Goal: Find contact information: Find contact information

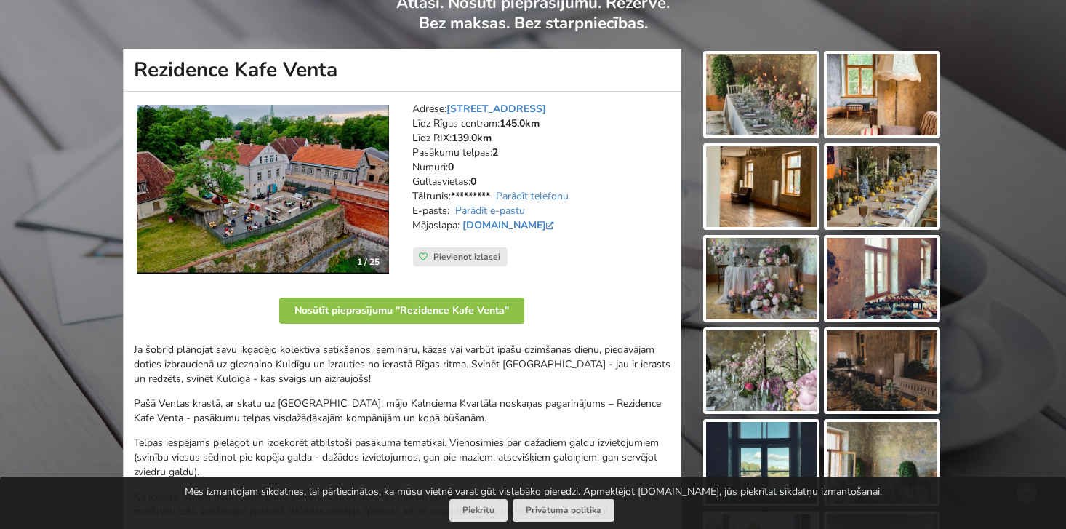
scroll to position [119, 0]
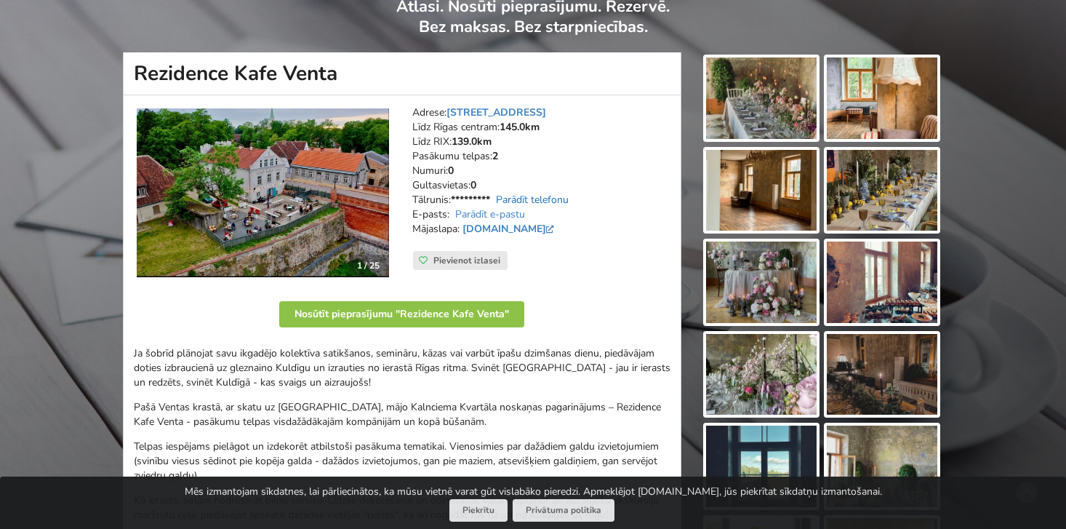
click at [554, 197] on link "Parādīt telefonu" at bounding box center [532, 200] width 73 height 14
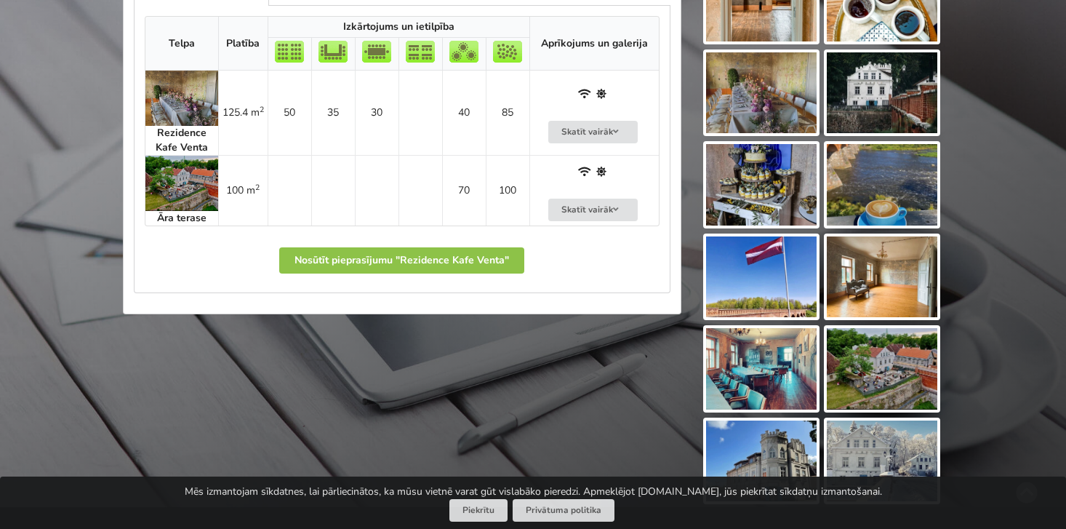
scroll to position [770, 0]
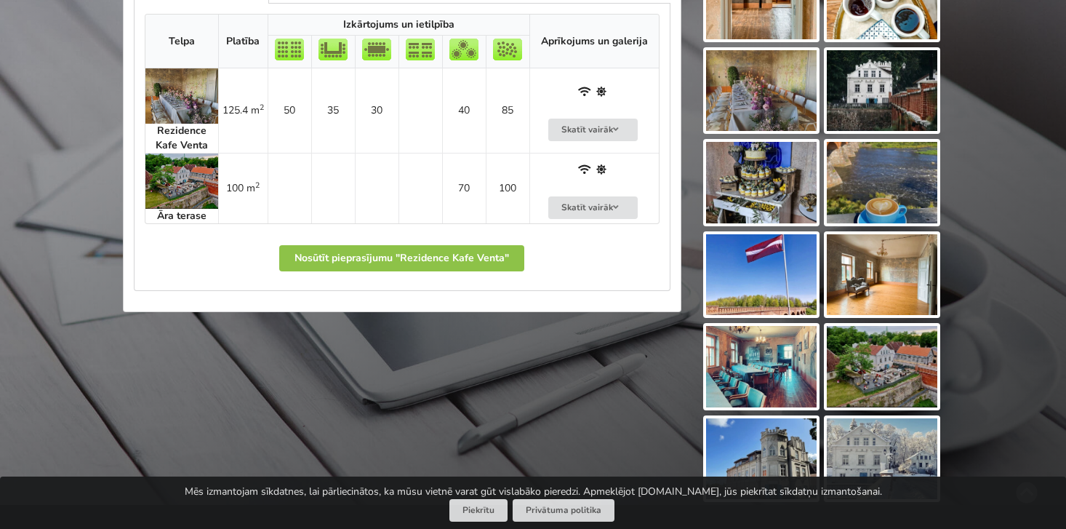
click at [772, 364] on img at bounding box center [761, 366] width 111 height 81
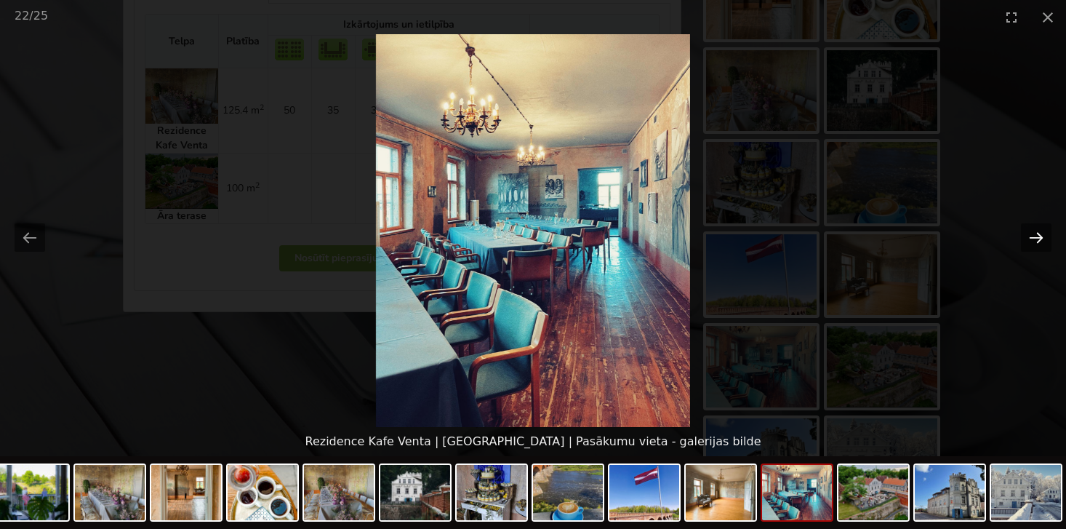
click at [1041, 239] on button "Next slide" at bounding box center [1036, 237] width 31 height 28
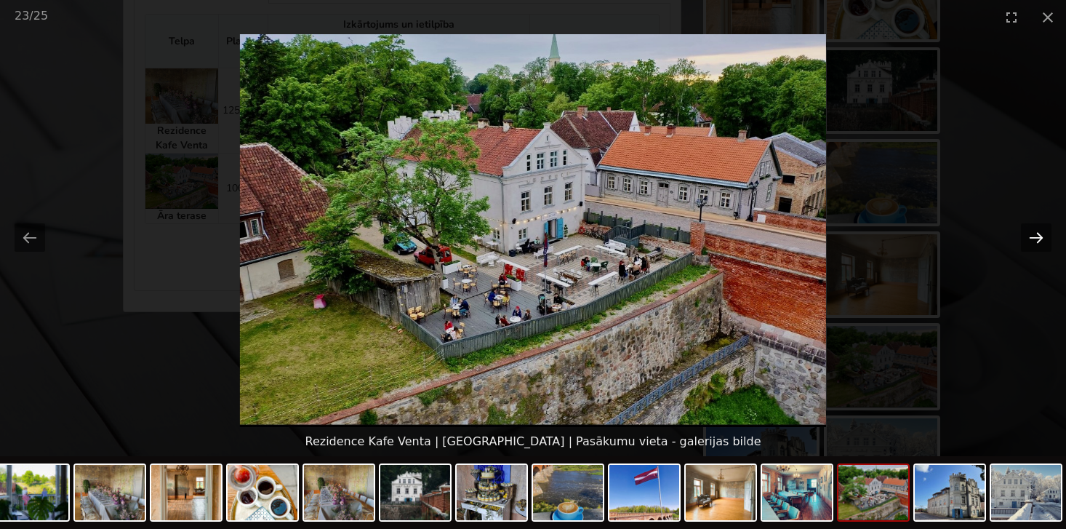
click at [1041, 239] on button "Next slide" at bounding box center [1036, 237] width 31 height 28
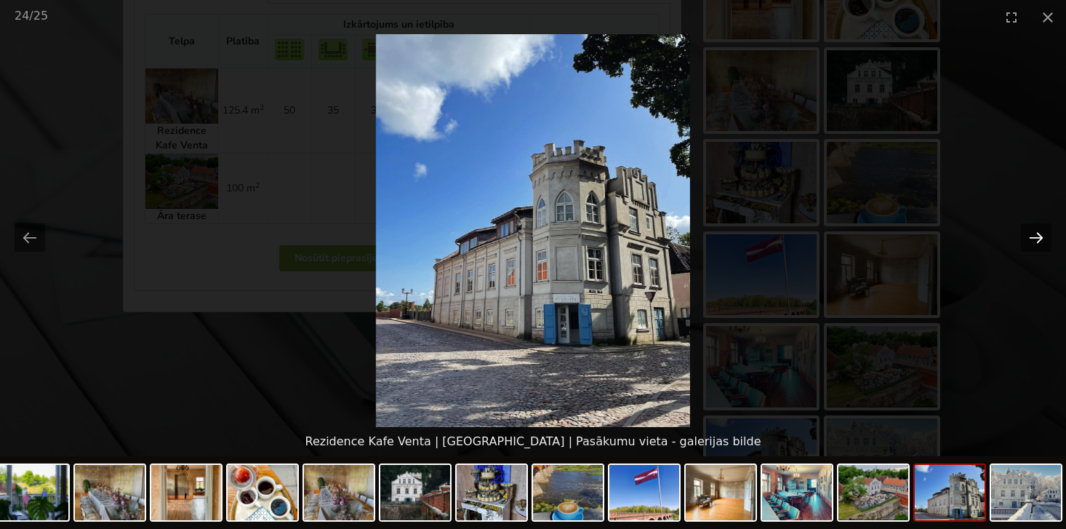
click at [1041, 239] on button "Next slide" at bounding box center [1036, 237] width 31 height 28
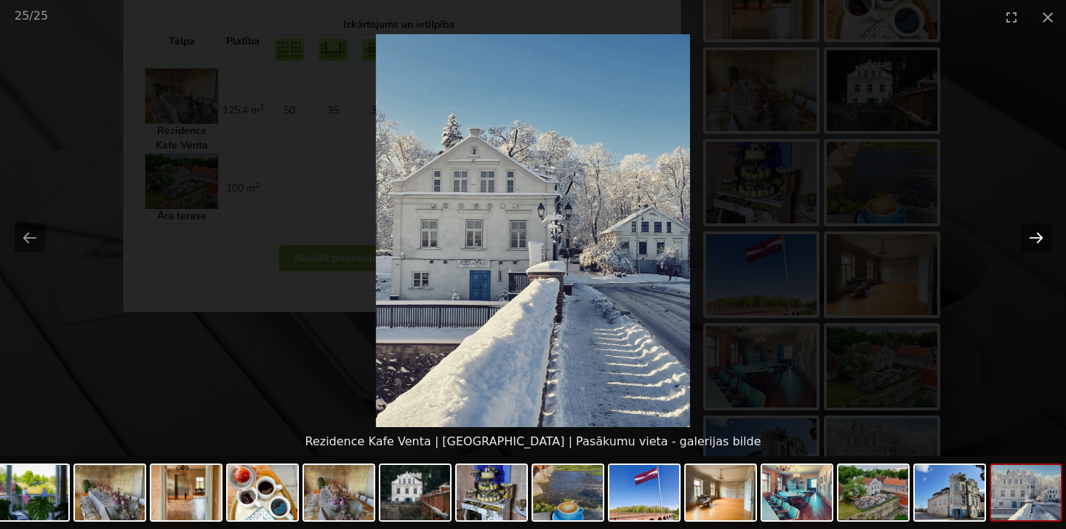
click at [1041, 239] on button "Next slide" at bounding box center [1036, 237] width 31 height 28
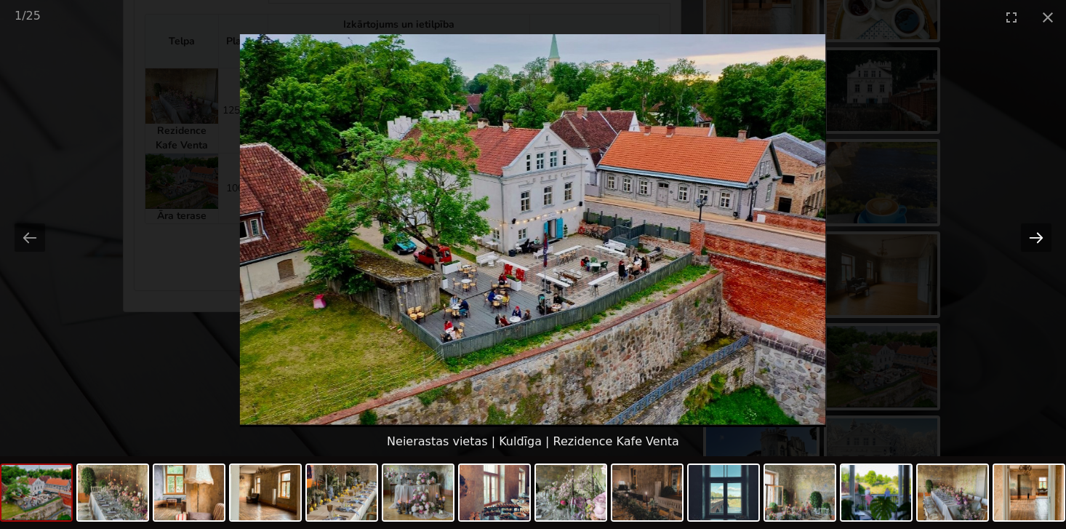
click at [1041, 239] on button "Next slide" at bounding box center [1036, 237] width 31 height 28
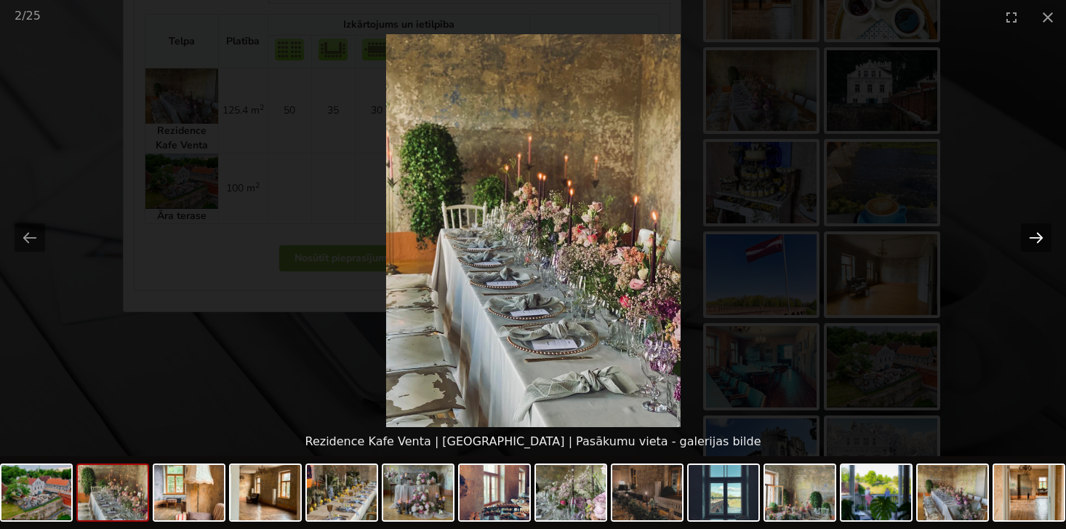
click at [1041, 239] on button "Next slide" at bounding box center [1036, 237] width 31 height 28
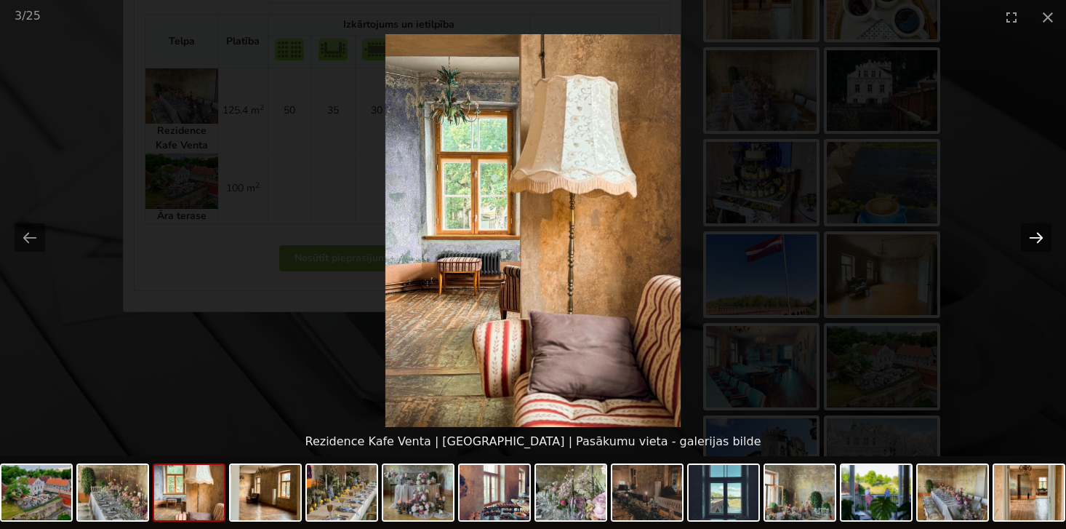
click at [1041, 239] on button "Next slide" at bounding box center [1036, 237] width 31 height 28
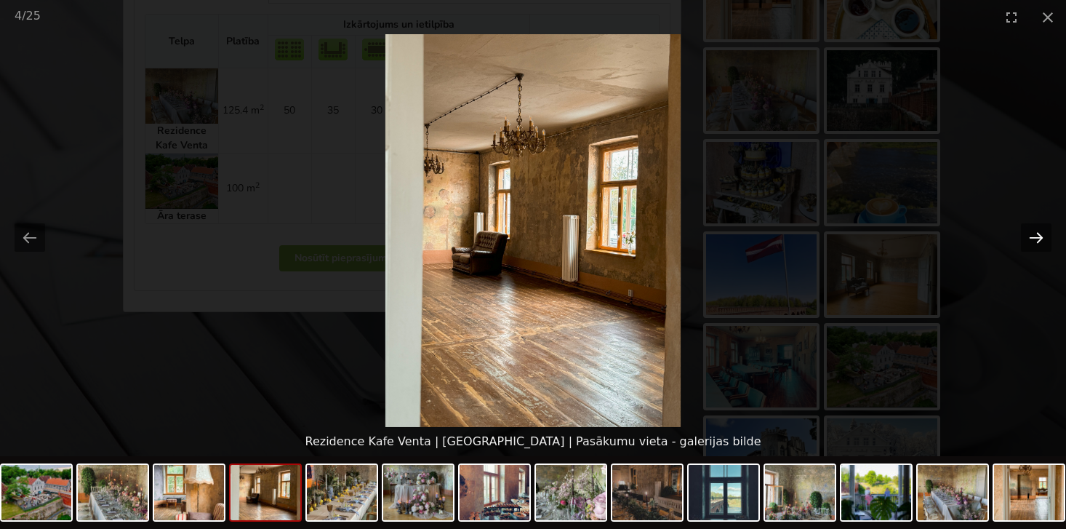
click at [1041, 239] on button "Next slide" at bounding box center [1036, 237] width 31 height 28
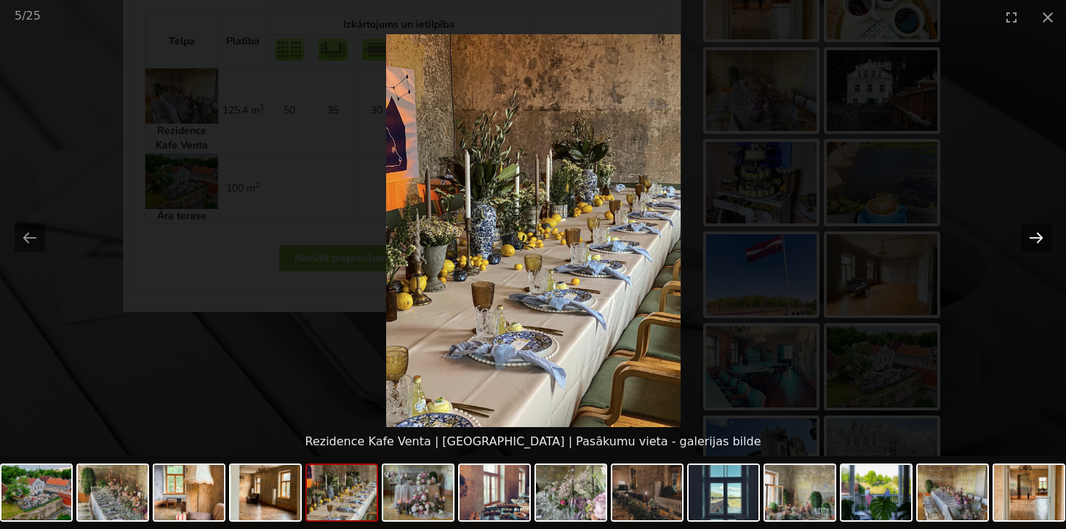
click at [1041, 239] on button "Next slide" at bounding box center [1036, 237] width 31 height 28
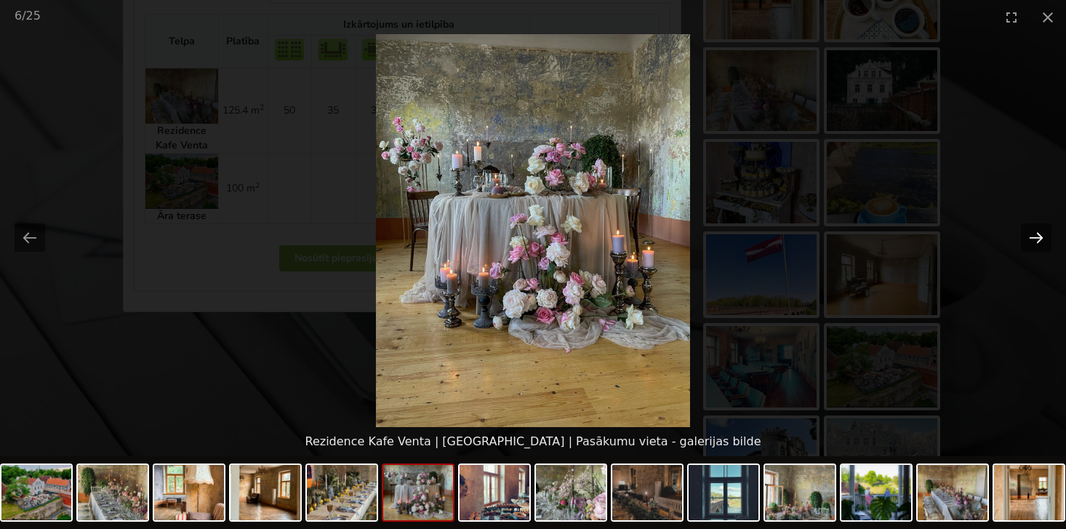
click at [1041, 239] on button "Next slide" at bounding box center [1036, 237] width 31 height 28
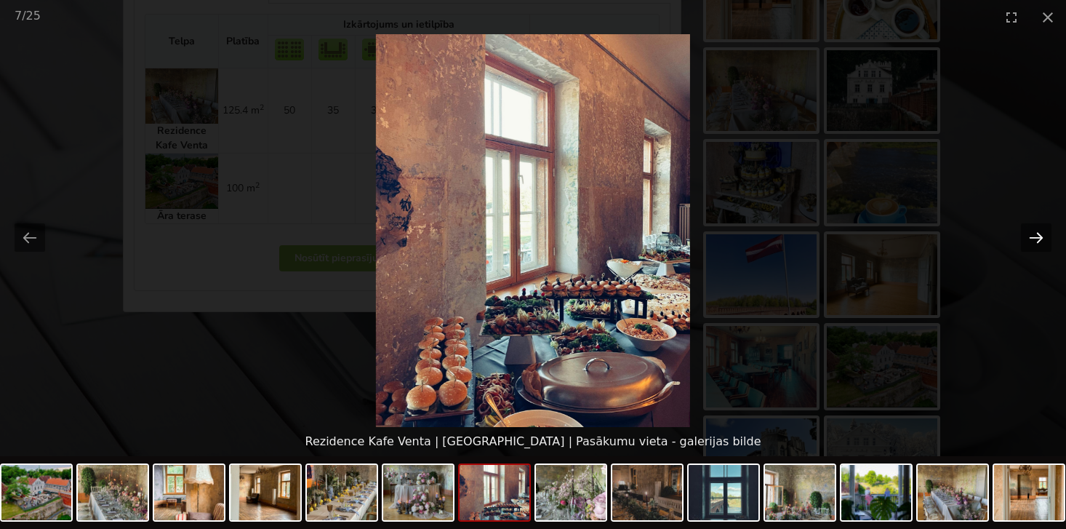
click at [1041, 239] on button "Next slide" at bounding box center [1036, 237] width 31 height 28
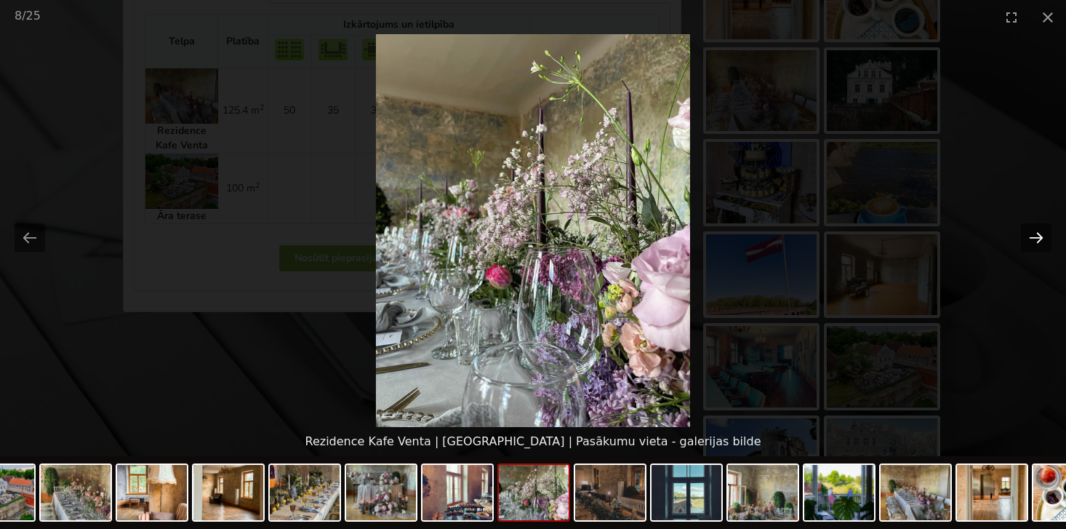
click at [1041, 239] on button "Next slide" at bounding box center [1036, 237] width 31 height 28
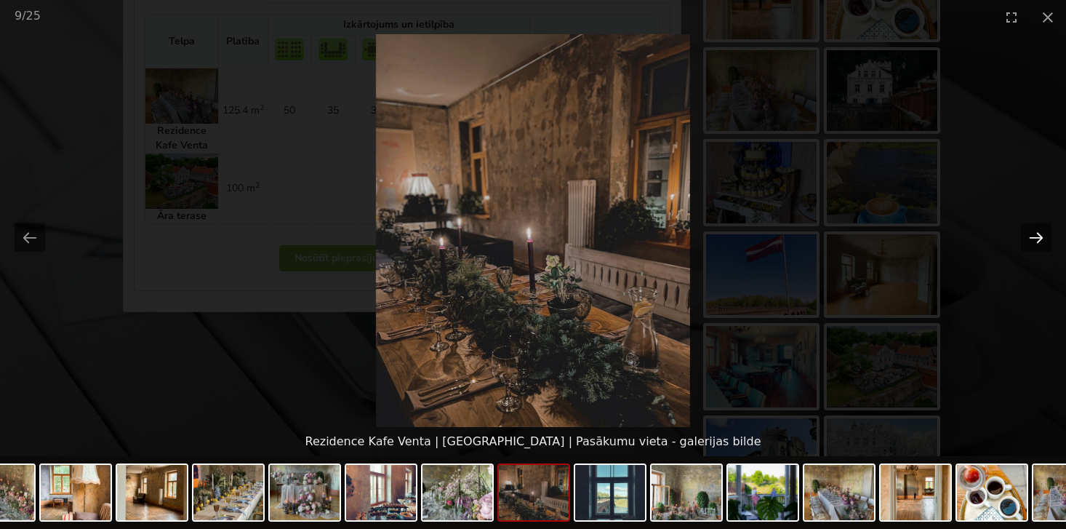
click at [1041, 239] on button "Next slide" at bounding box center [1036, 237] width 31 height 28
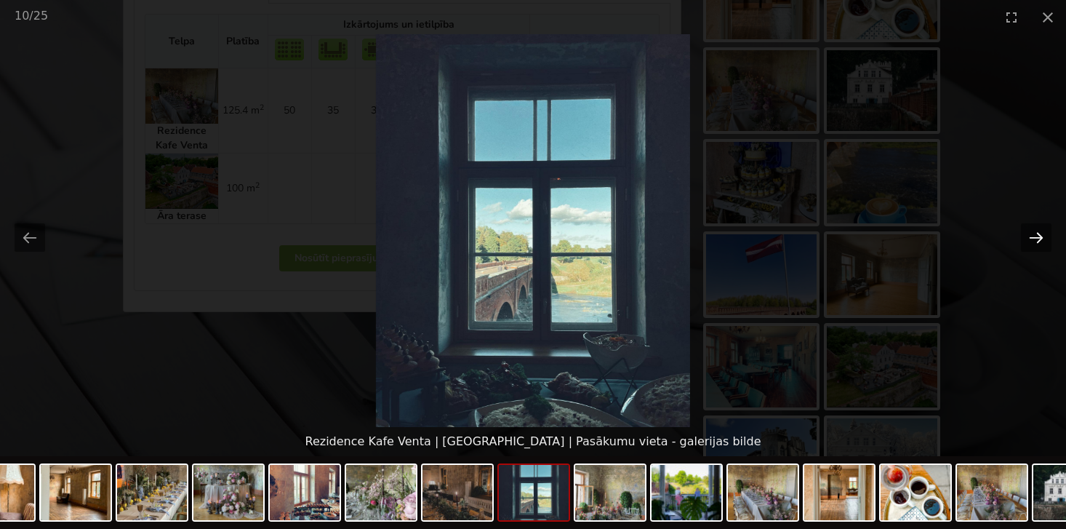
click at [1041, 239] on button "Next slide" at bounding box center [1036, 237] width 31 height 28
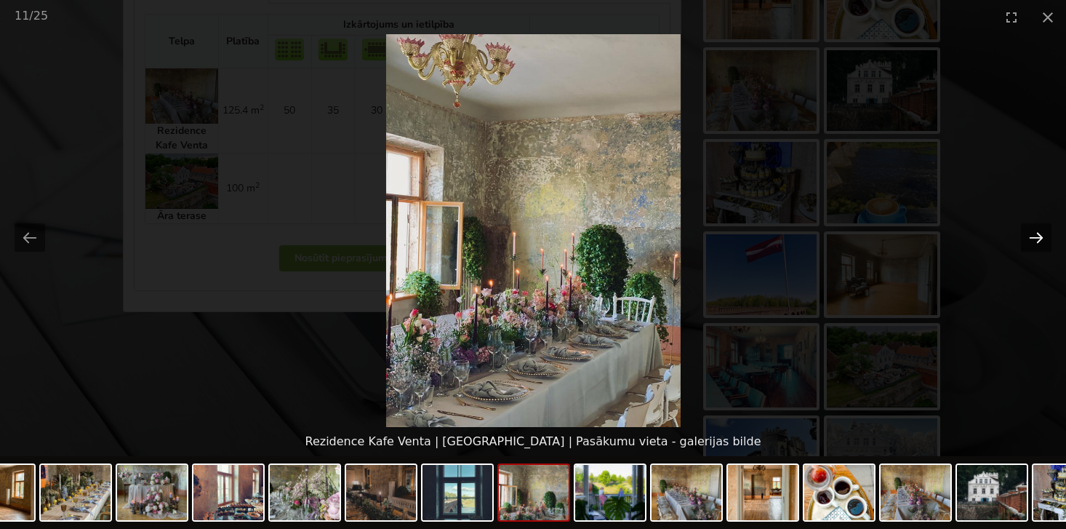
click at [1041, 239] on button "Next slide" at bounding box center [1036, 237] width 31 height 28
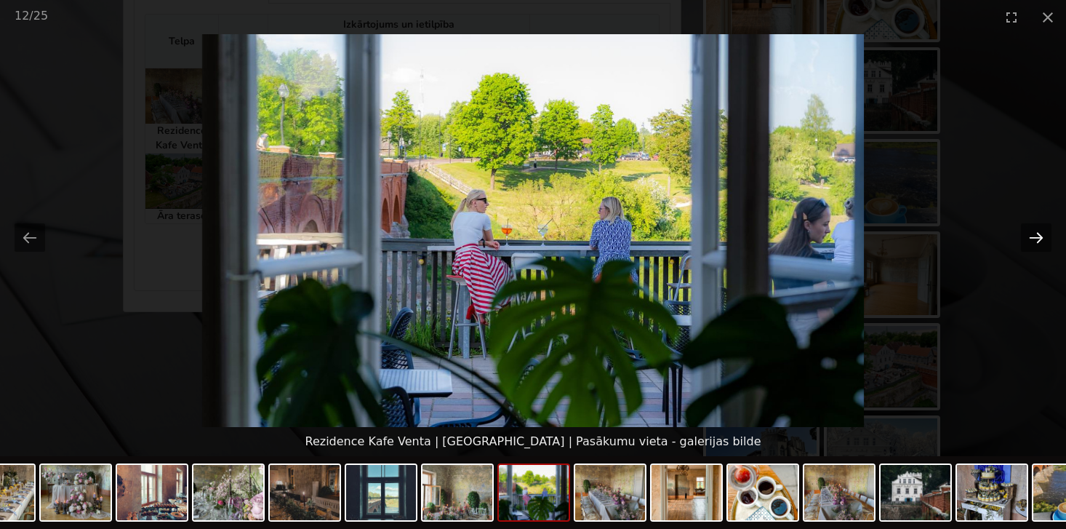
click at [1041, 239] on button "Next slide" at bounding box center [1036, 237] width 31 height 28
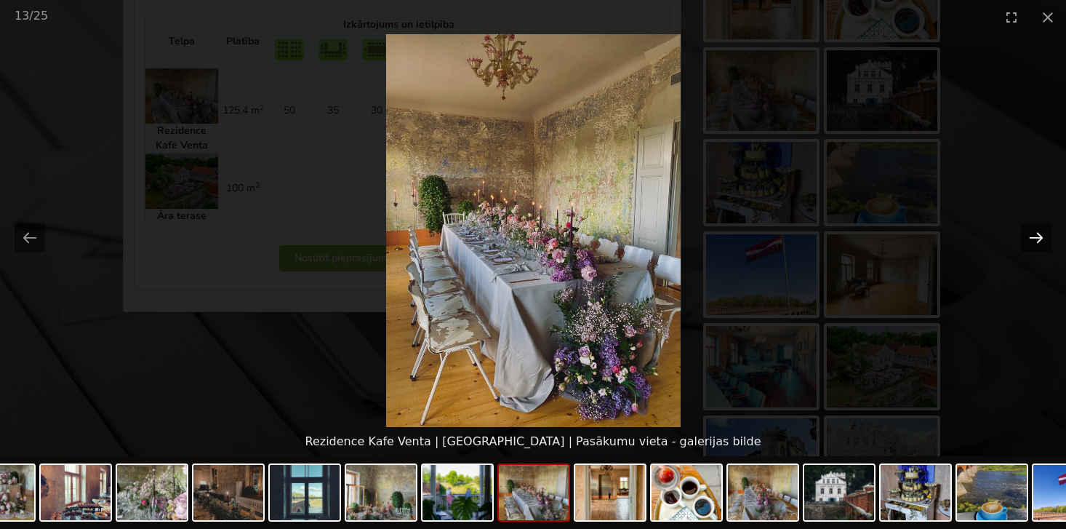
click at [1041, 239] on button "Next slide" at bounding box center [1036, 237] width 31 height 28
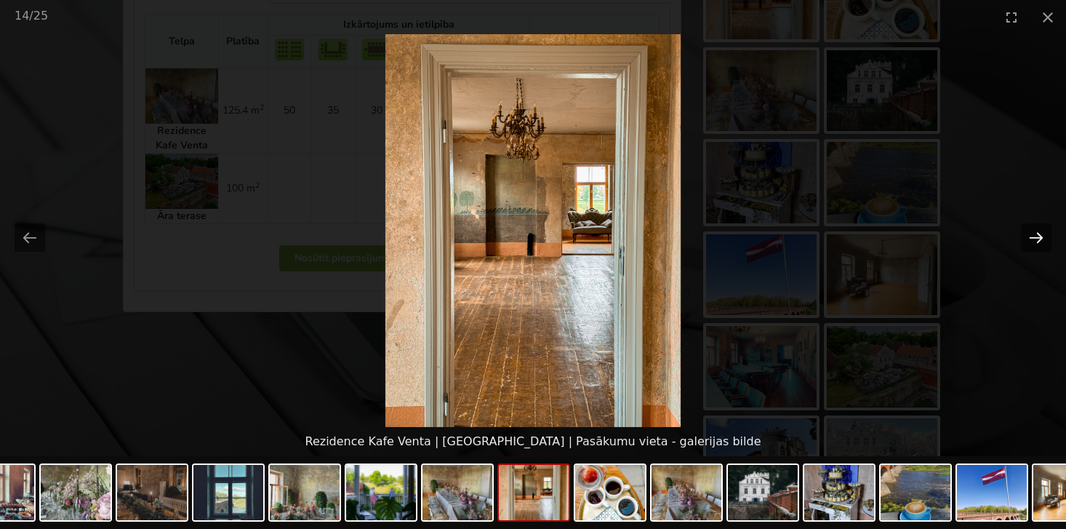
click at [1041, 239] on button "Next slide" at bounding box center [1036, 237] width 31 height 28
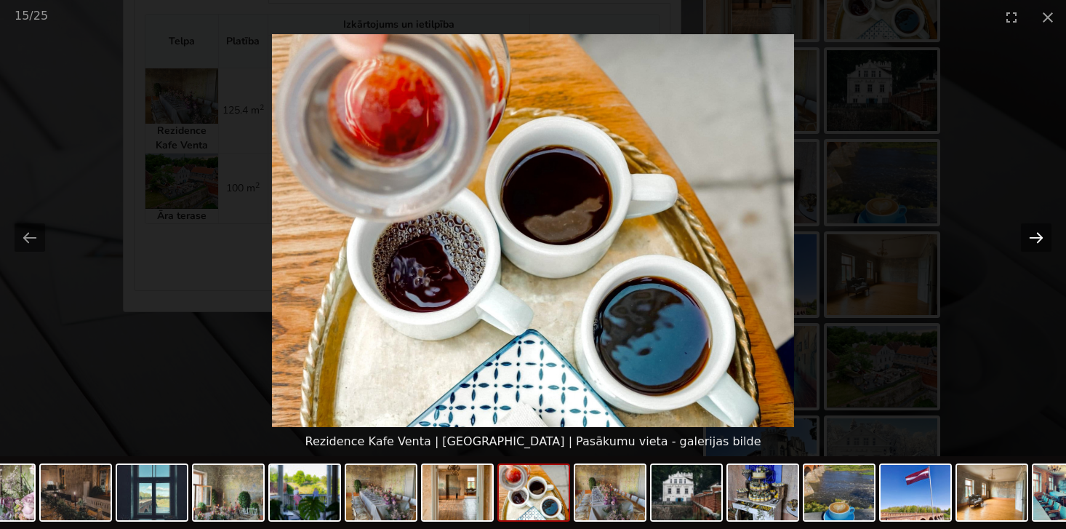
click at [1041, 239] on button "Next slide" at bounding box center [1036, 237] width 31 height 28
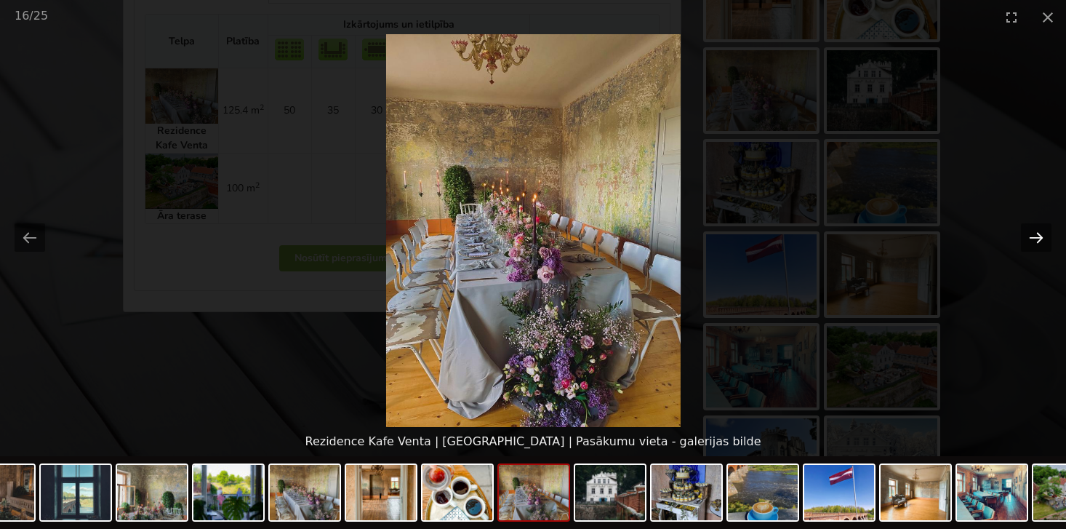
click at [1041, 239] on button "Next slide" at bounding box center [1036, 237] width 31 height 28
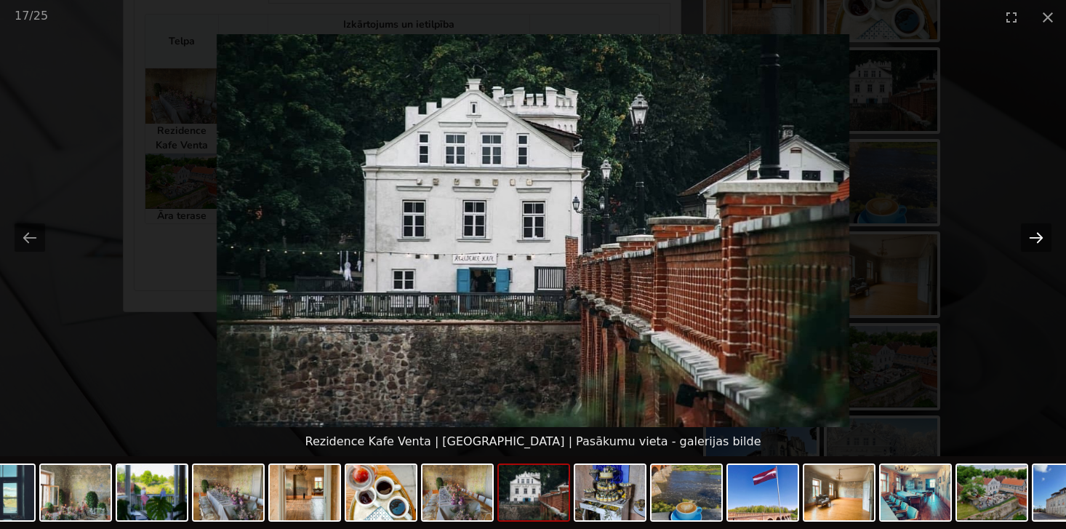
click at [1041, 239] on button "Next slide" at bounding box center [1036, 237] width 31 height 28
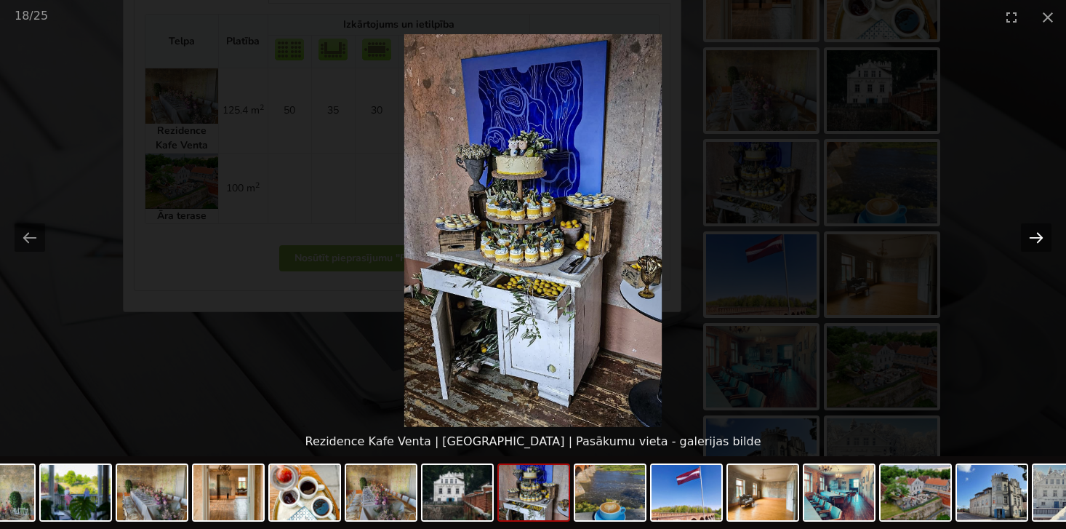
click at [1041, 239] on button "Next slide" at bounding box center [1036, 237] width 31 height 28
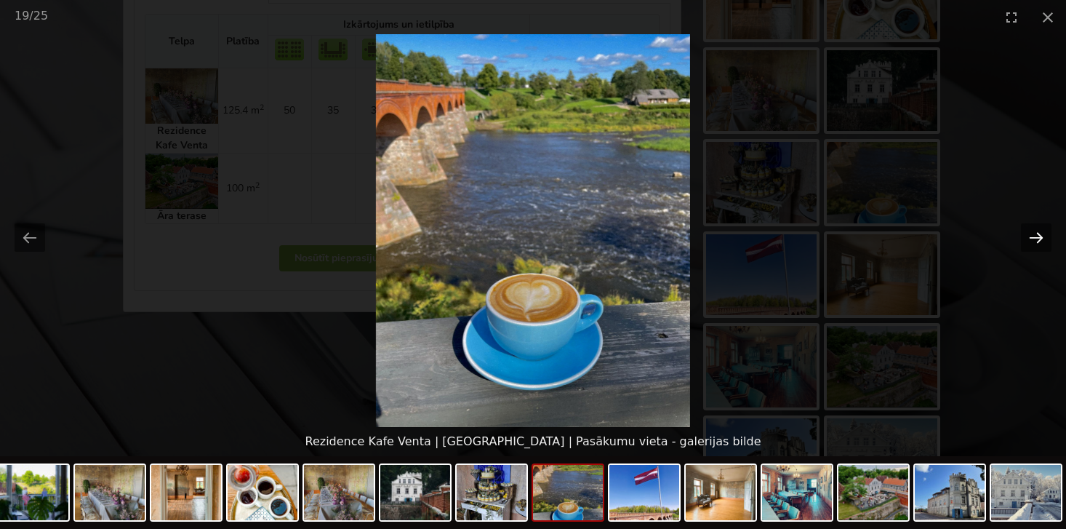
click at [1041, 239] on button "Next slide" at bounding box center [1036, 237] width 31 height 28
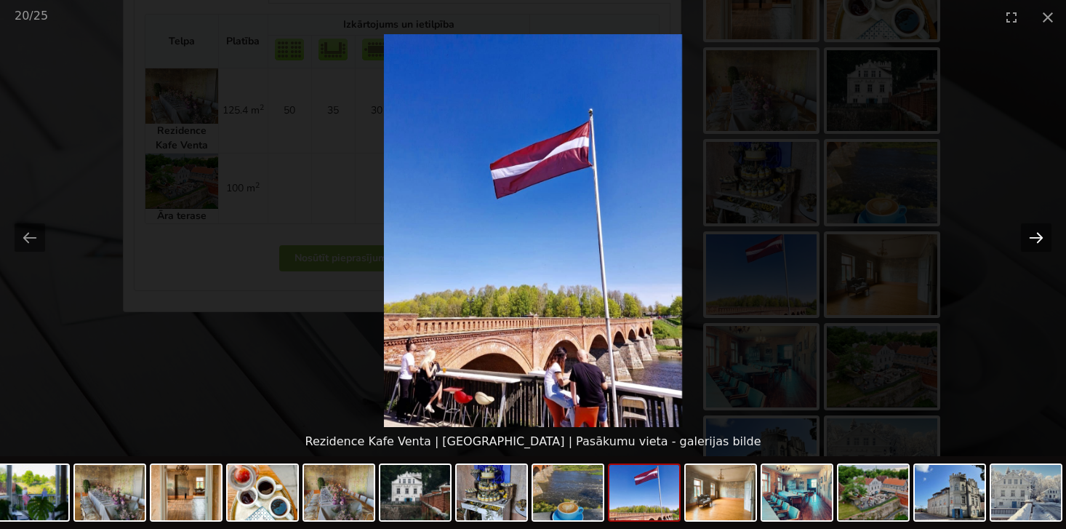
click at [1041, 239] on button "Next slide" at bounding box center [1036, 237] width 31 height 28
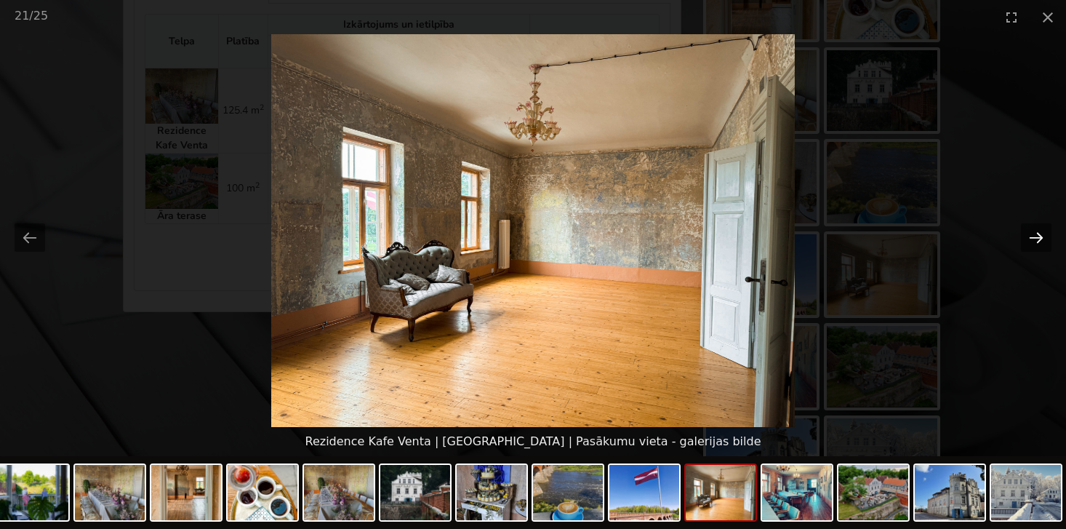
click at [1041, 239] on button "Next slide" at bounding box center [1036, 237] width 31 height 28
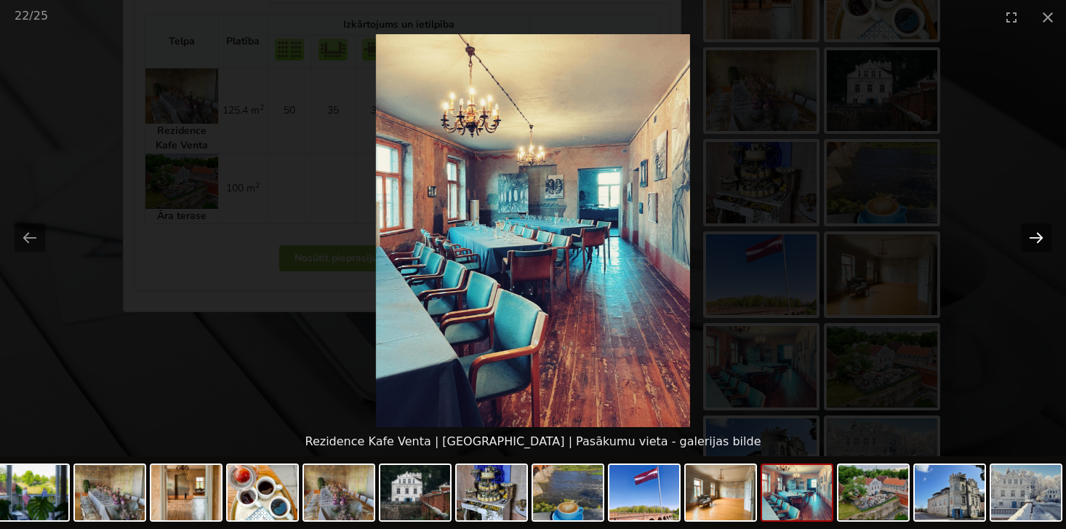
click at [1039, 236] on button "Next slide" at bounding box center [1036, 237] width 31 height 28
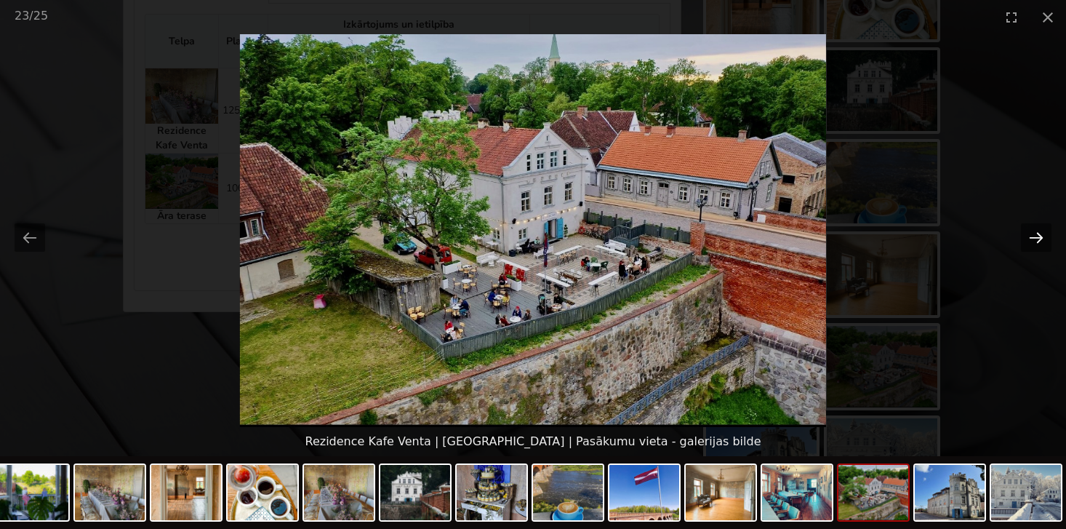
click at [1039, 236] on button "Next slide" at bounding box center [1036, 237] width 31 height 28
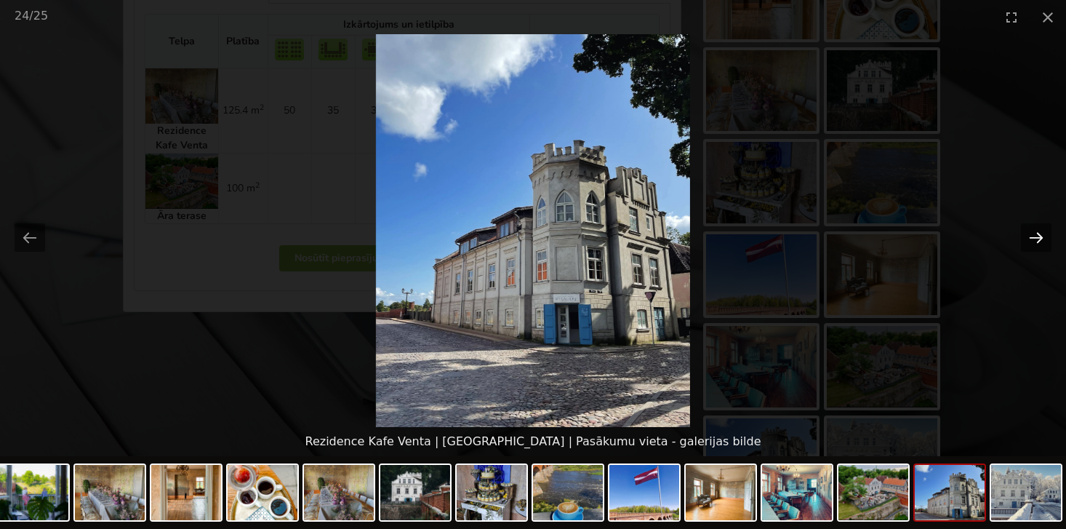
click at [1039, 237] on button "Next slide" at bounding box center [1036, 237] width 31 height 28
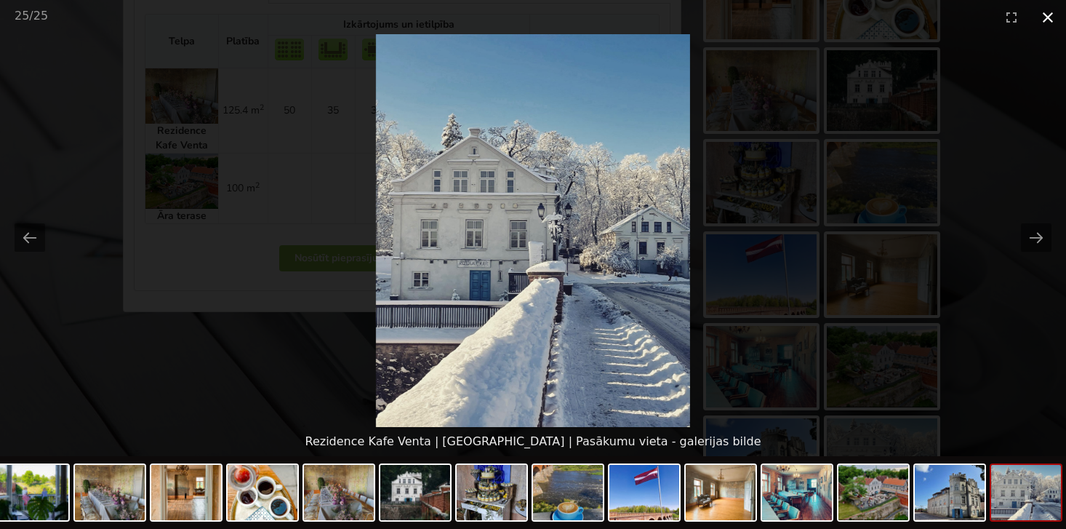
click at [1044, 21] on button "Close gallery" at bounding box center [1048, 17] width 36 height 34
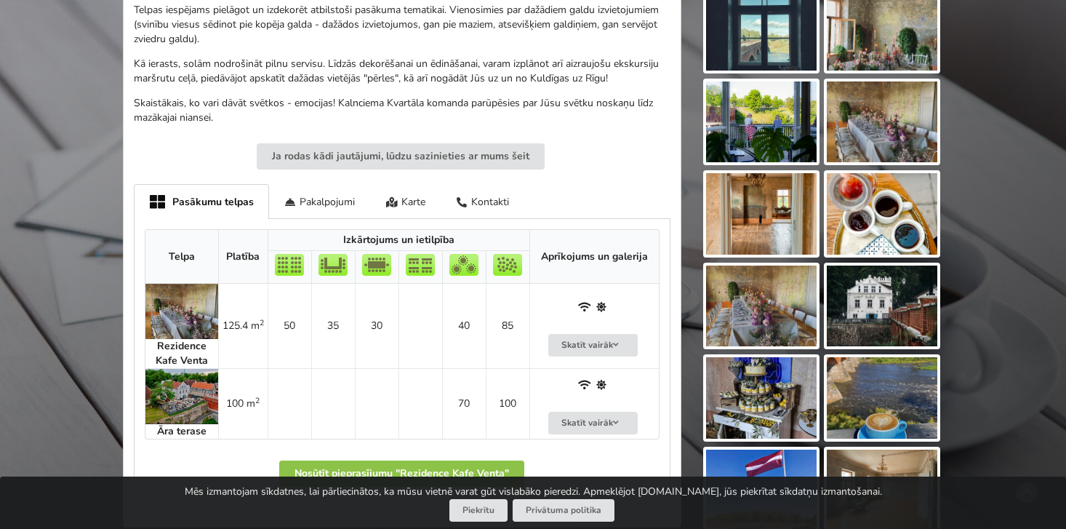
scroll to position [553, 0]
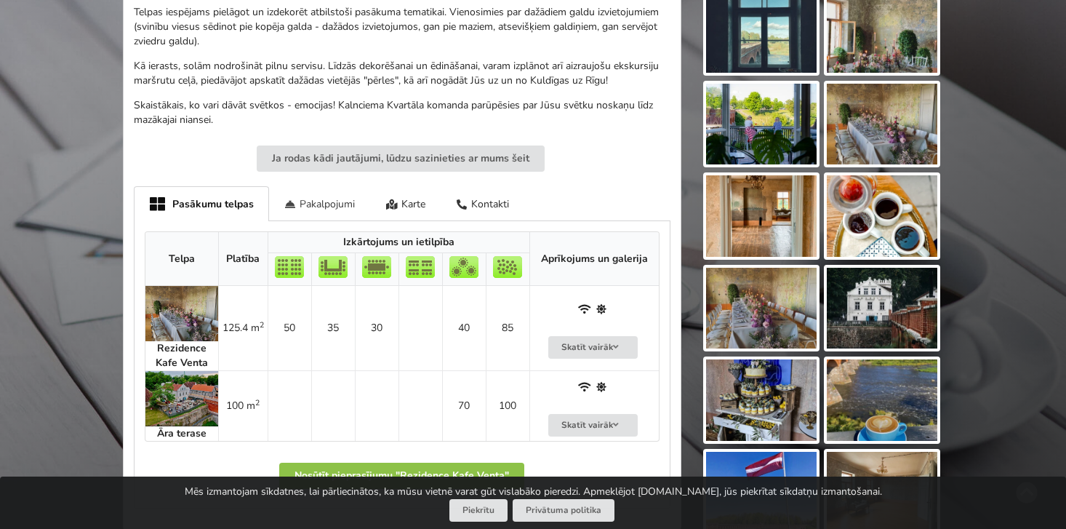
click at [331, 198] on div "Pakalpojumi" at bounding box center [320, 203] width 102 height 34
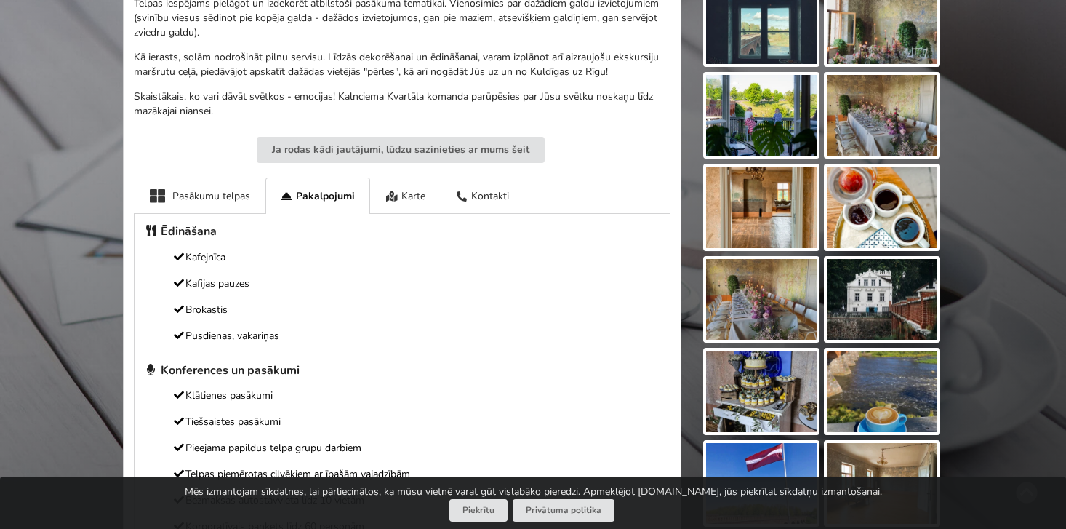
scroll to position [559, 0]
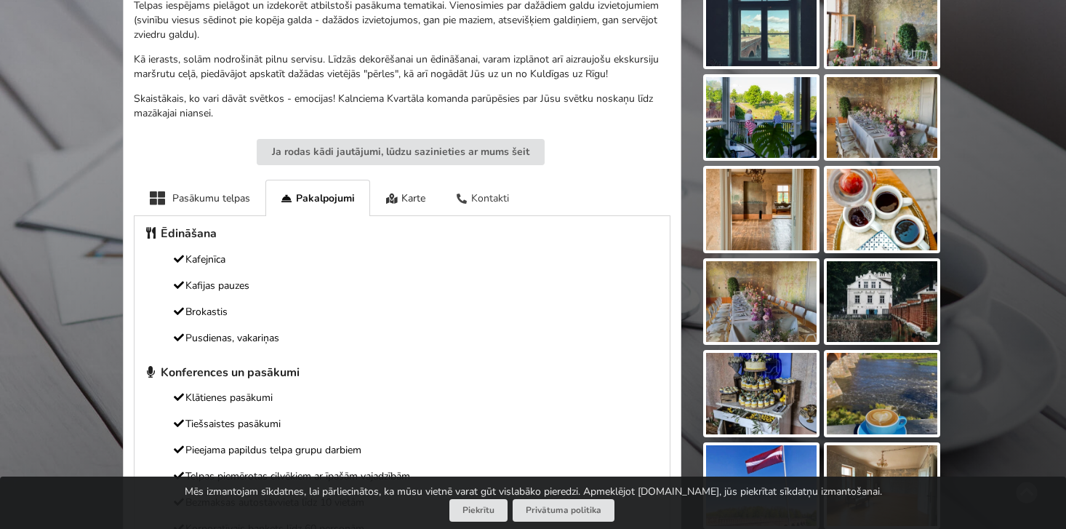
click at [487, 200] on div "Kontakti" at bounding box center [483, 198] width 84 height 36
